Goal: Task Accomplishment & Management: Manage account settings

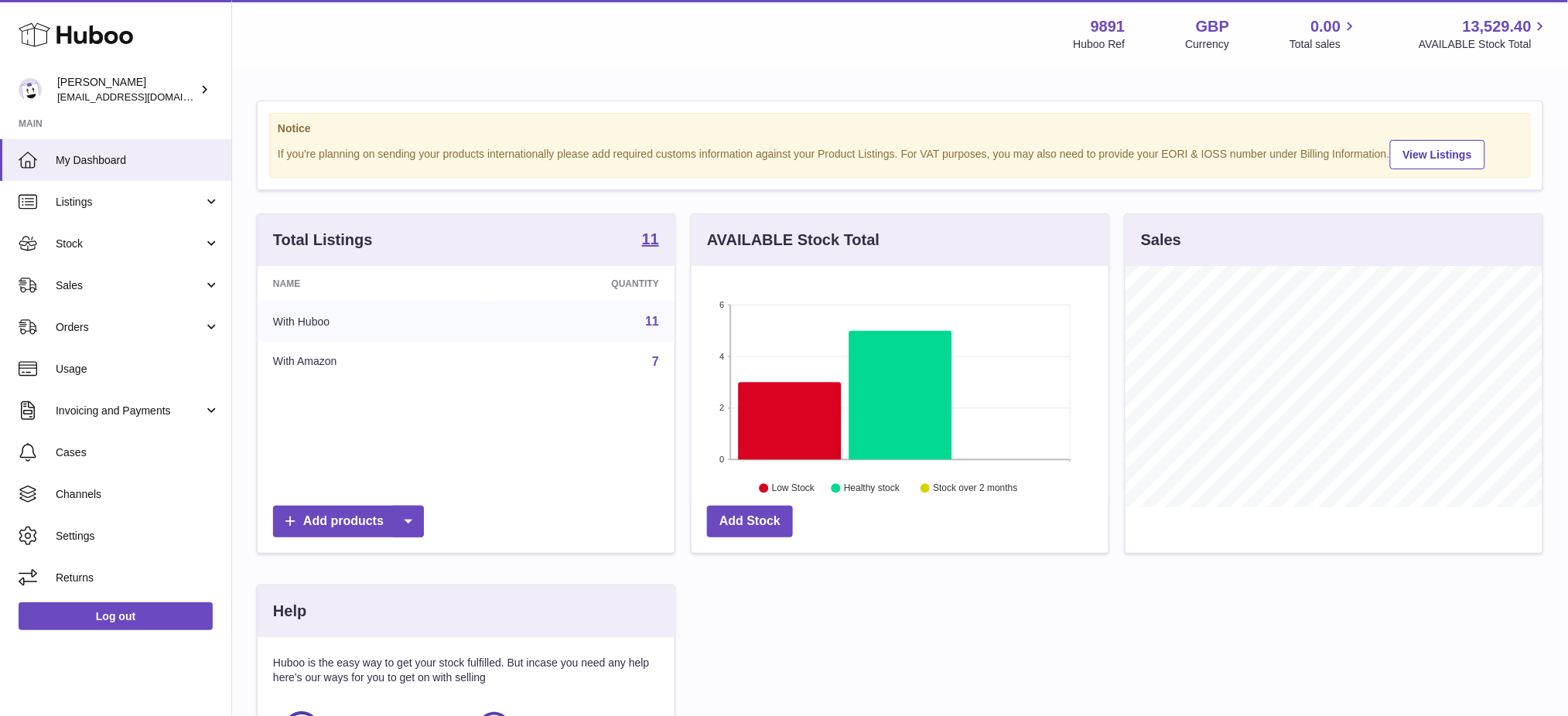
scroll to position [241, 417]
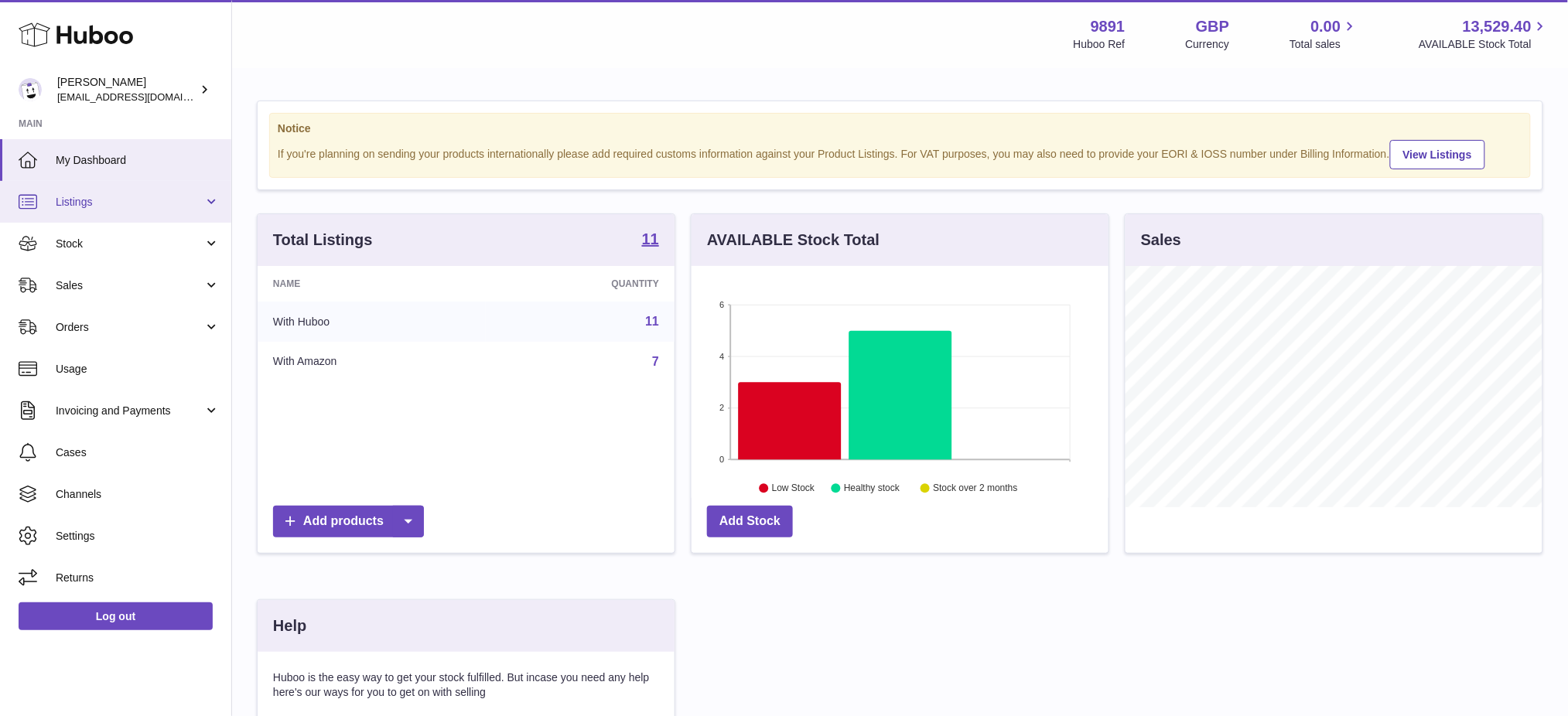
click at [58, 189] on link "Listings" at bounding box center [115, 202] width 231 height 42
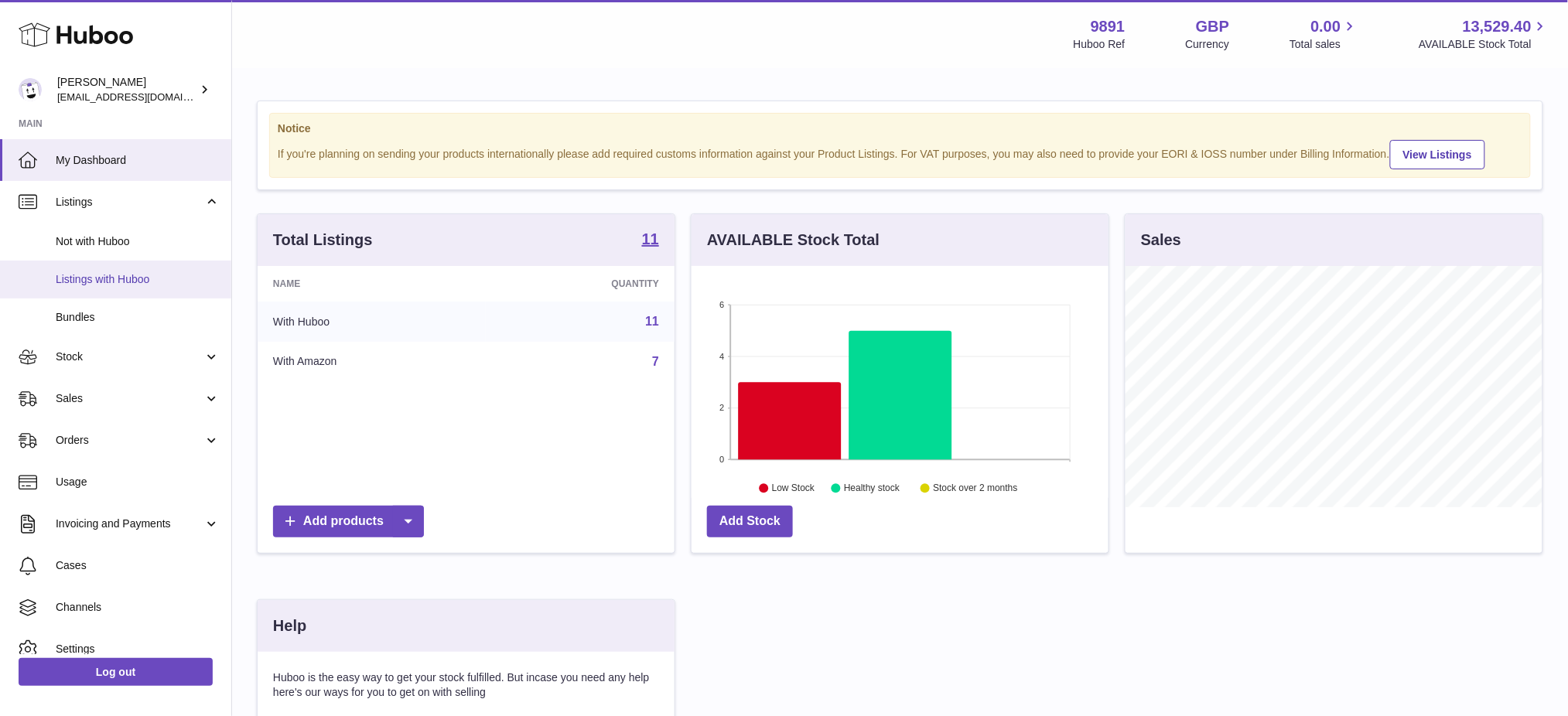
click at [65, 277] on span "Listings with Huboo" at bounding box center [138, 279] width 164 height 14
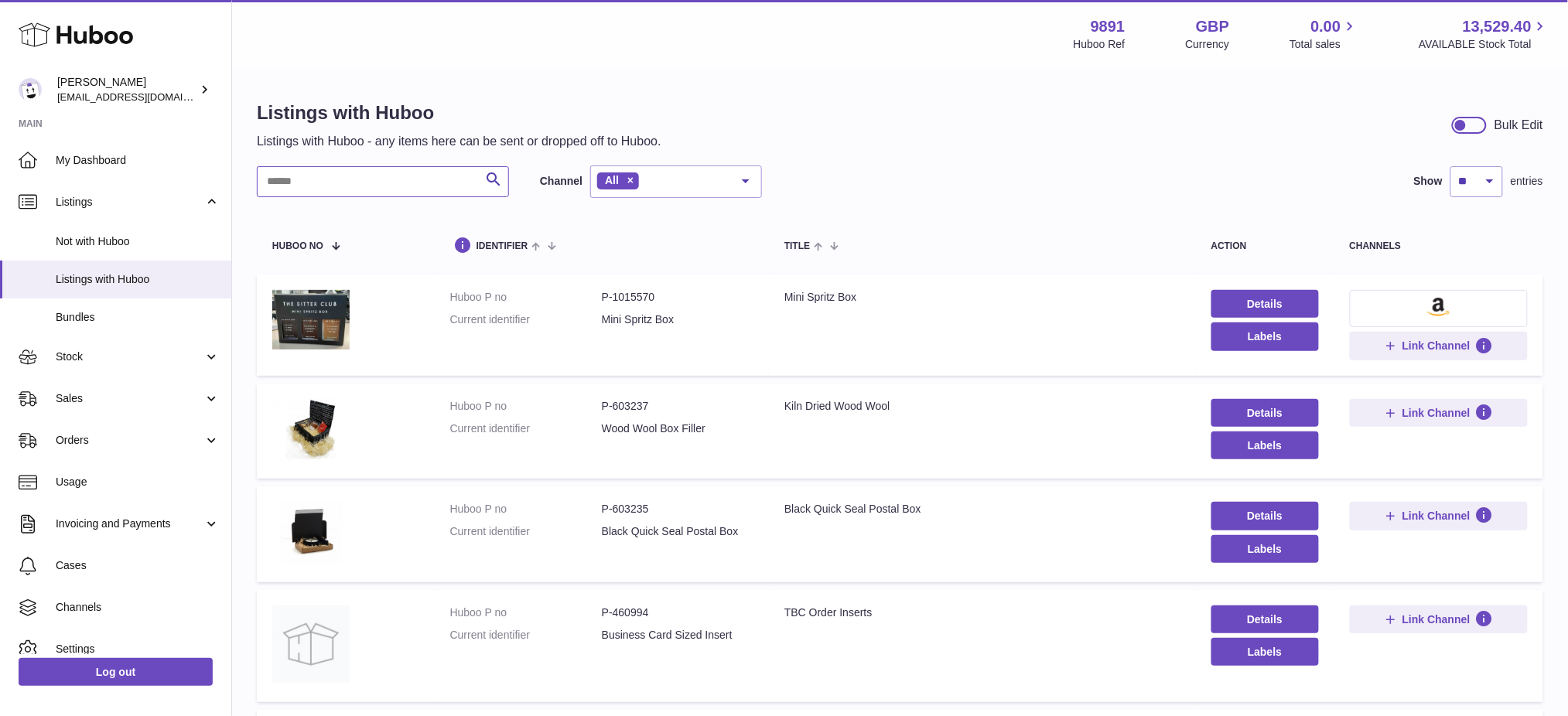
click at [413, 185] on input "text" at bounding box center [382, 181] width 252 height 31
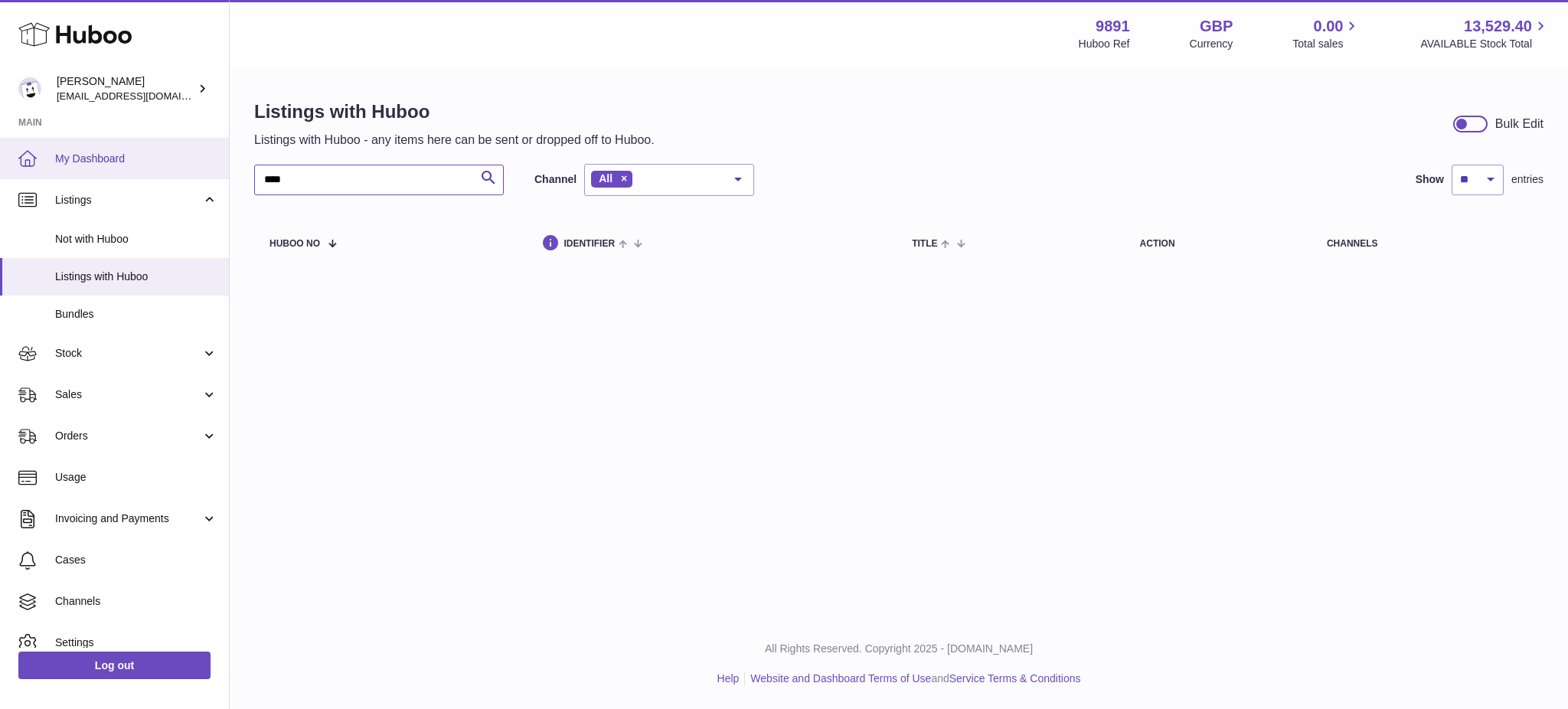
click at [0, 168] on div "Huboo Ro Murray internalAdmin-9891@internal.huboo.com Main My Dashboard Listing…" at bounding box center [784, 354] width 1568 height 709
type input "****"
click at [642, 371] on div "Menu Huboo 9891 Huboo Ref GBP Currency 0.00 Total sales 13,529.40 AVAILABLE Sto…" at bounding box center [899, 309] width 1339 height 619
